Goal: Navigation & Orientation: Find specific page/section

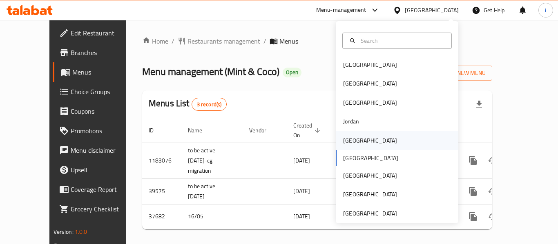
click at [349, 143] on div "[GEOGRAPHIC_DATA]" at bounding box center [370, 140] width 54 height 9
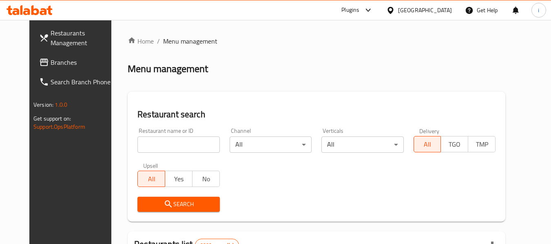
click at [51, 58] on span "Branches" at bounding box center [83, 63] width 64 height 10
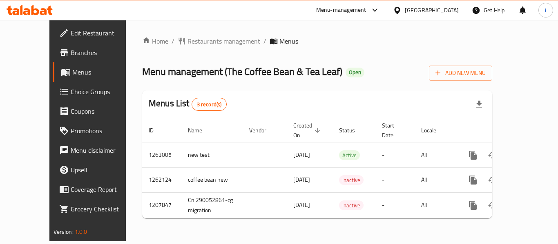
click at [400, 9] on icon at bounding box center [397, 10] width 6 height 7
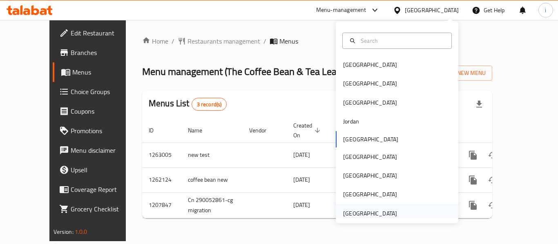
click at [349, 209] on div "[GEOGRAPHIC_DATA]" at bounding box center [370, 213] width 54 height 9
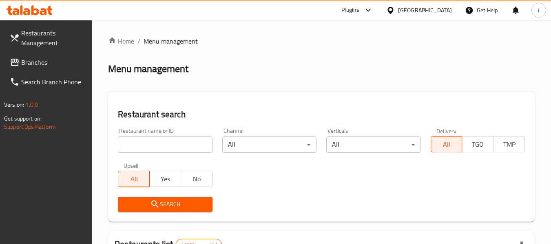
click at [20, 61] on span at bounding box center [15, 63] width 11 height 10
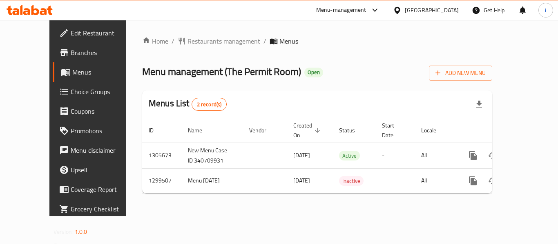
click at [408, 9] on div "[GEOGRAPHIC_DATA]" at bounding box center [431, 10] width 54 height 9
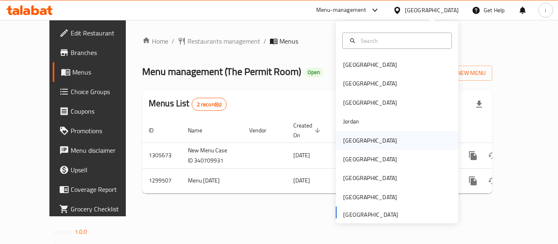
click at [353, 138] on div "[GEOGRAPHIC_DATA]" at bounding box center [370, 140] width 54 height 9
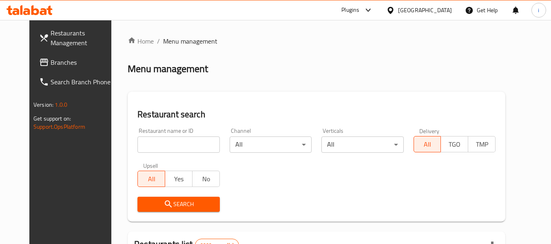
click at [51, 62] on span "Branches" at bounding box center [83, 63] width 64 height 10
